Goal: Information Seeking & Learning: Learn about a topic

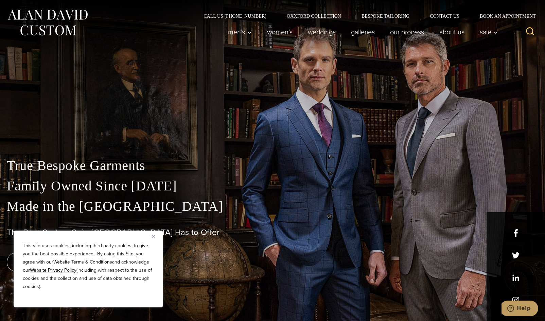
click at [309, 17] on link "Oxxford Collection" at bounding box center [313, 16] width 75 height 5
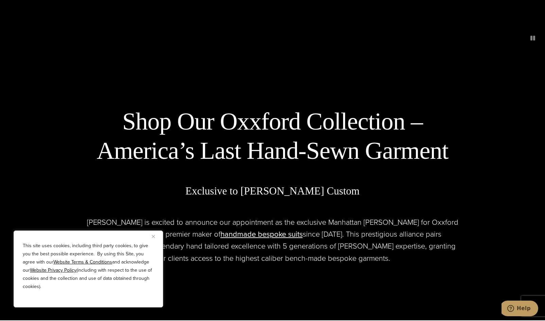
scroll to position [272, 0]
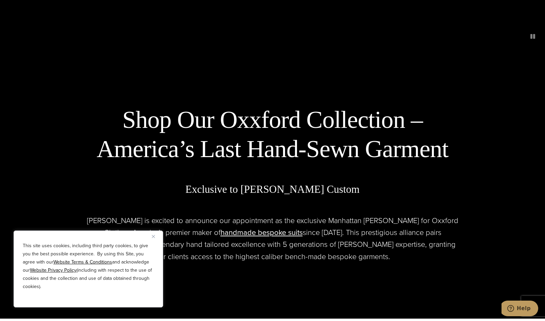
click at [152, 236] on img "Close" at bounding box center [153, 236] width 3 height 3
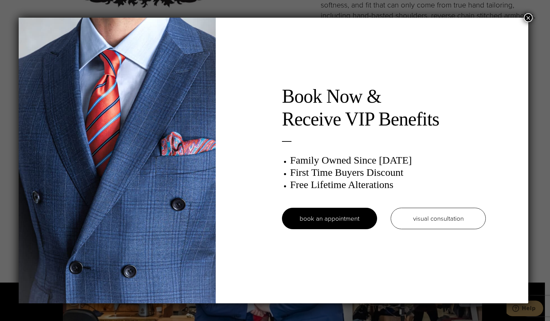
scroll to position [0, 0]
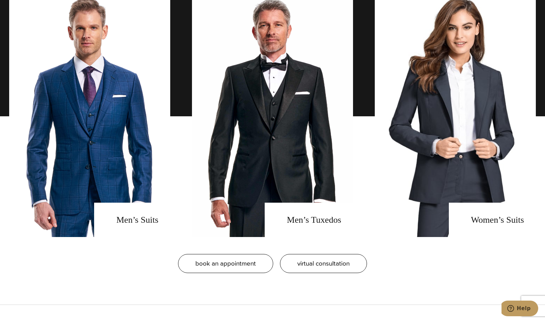
scroll to position [611, 0]
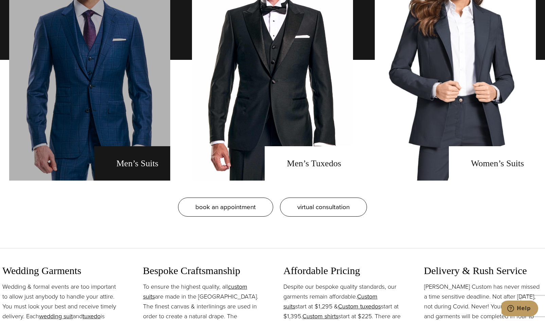
click at [138, 161] on link "men's suits" at bounding box center [89, 59] width 161 height 241
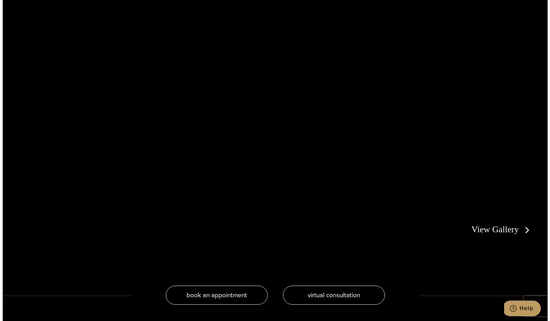
scroll to position [1358, 0]
